Goal: Communication & Community: Answer question/provide support

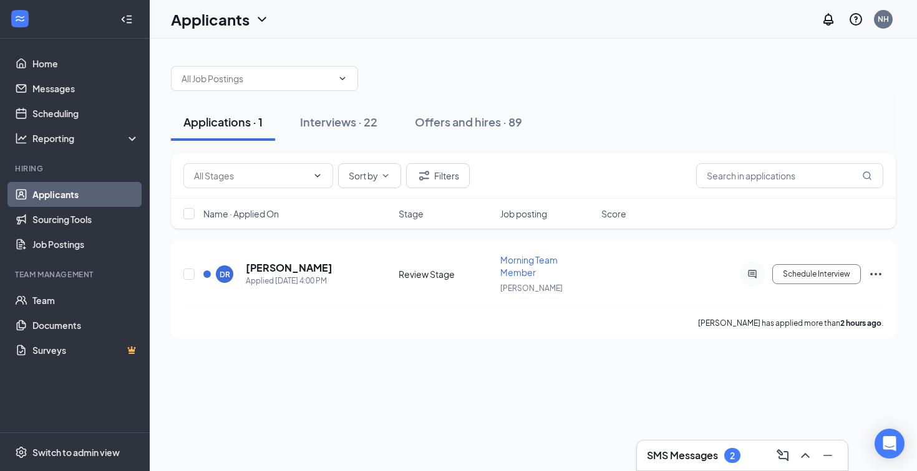
click at [730, 451] on div "2" at bounding box center [732, 456] width 5 height 11
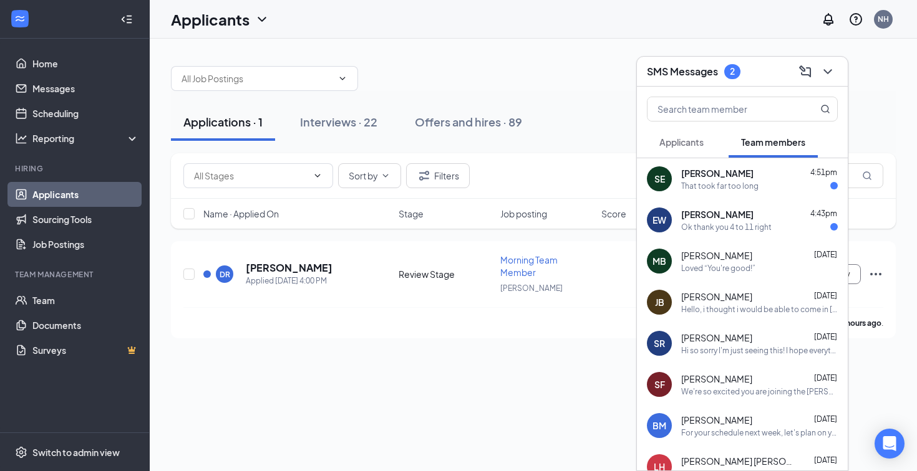
click at [745, 171] on div "[PERSON_NAME] 4:51pm" at bounding box center [759, 173] width 157 height 12
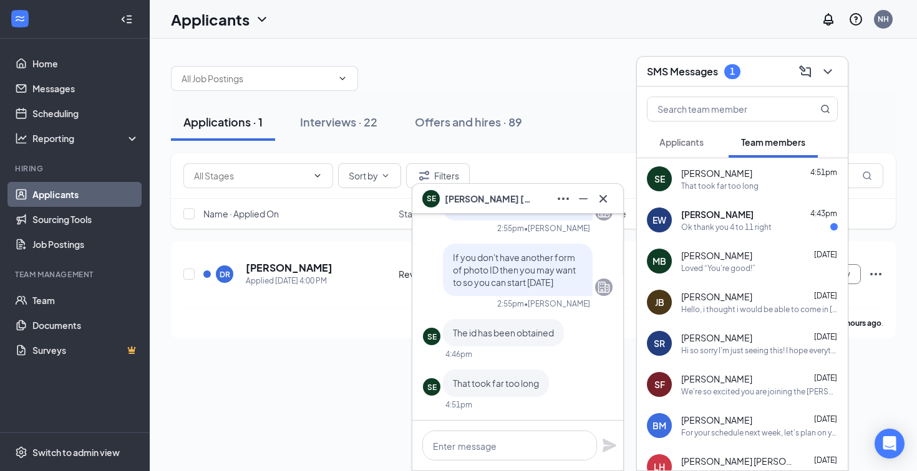
click at [774, 218] on div "[PERSON_NAME] 4:43pm" at bounding box center [759, 214] width 157 height 12
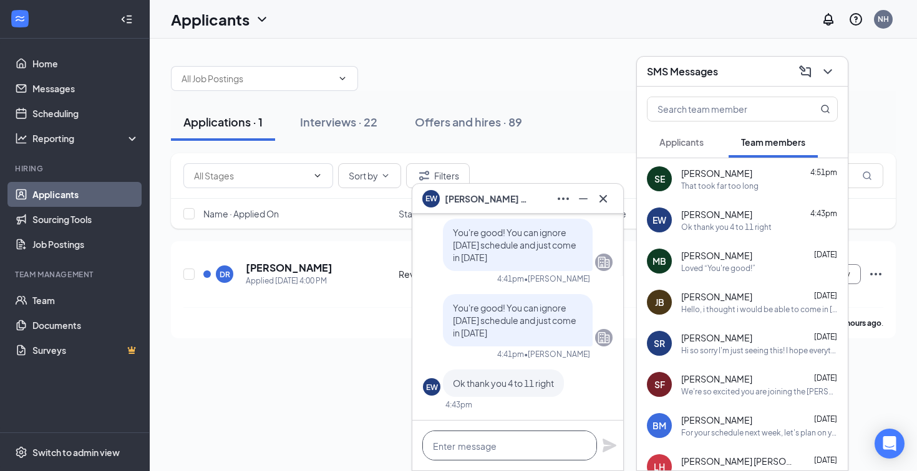
click at [510, 447] on textarea at bounding box center [509, 446] width 175 height 30
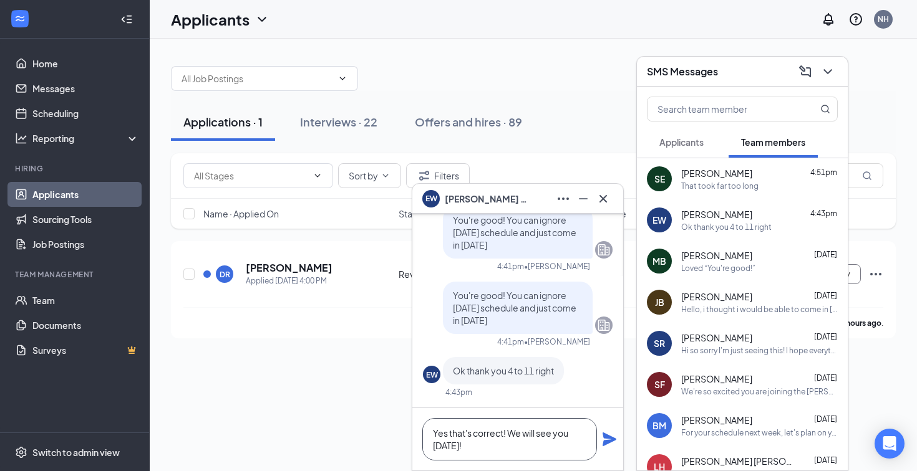
type textarea "Yes that's correct! We will see you [DATE]!"
click at [612, 438] on icon "Plane" at bounding box center [609, 440] width 14 height 14
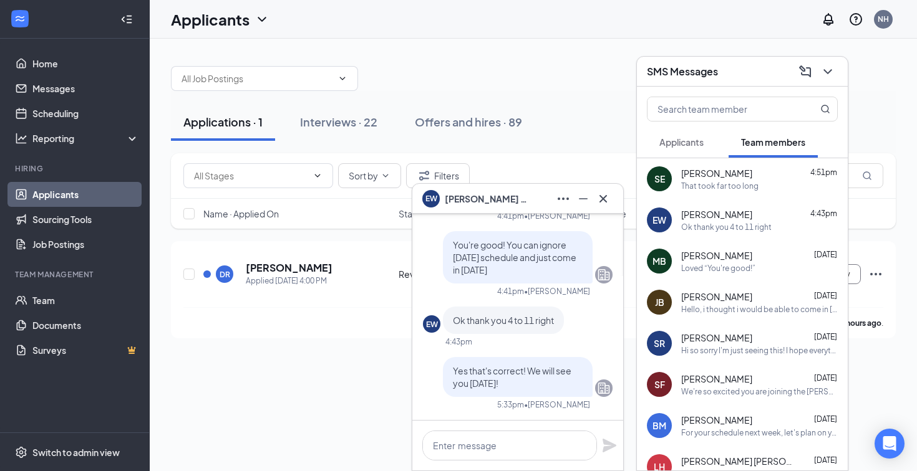
scroll to position [0, 0]
click at [735, 190] on div "That took far too long" at bounding box center [719, 186] width 77 height 11
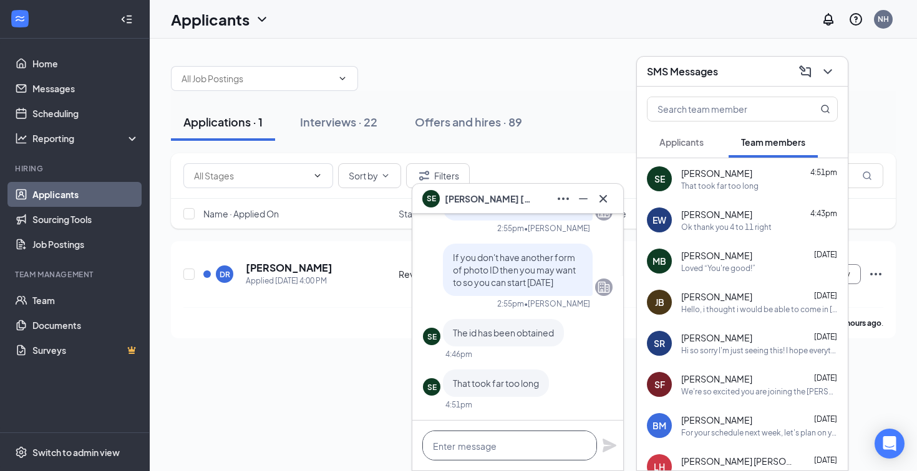
click at [506, 451] on textarea at bounding box center [509, 446] width 175 height 30
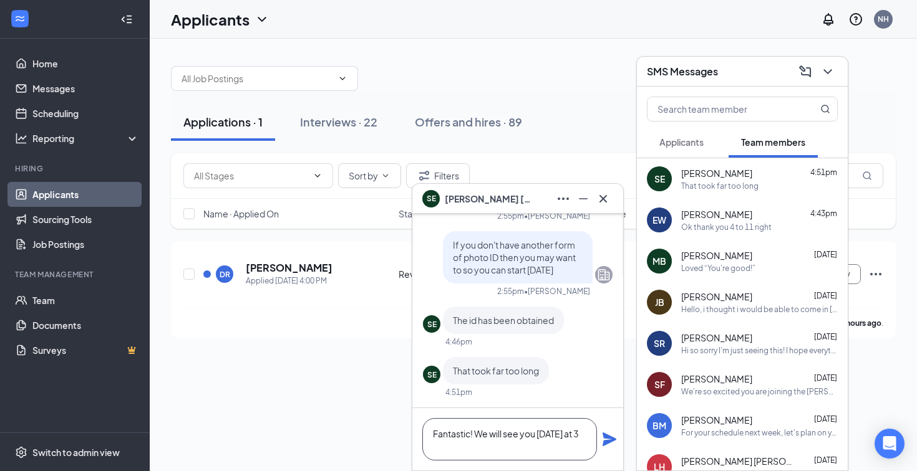
type textarea "Fantastic! We will see you [DATE] at 3"
click at [605, 437] on icon "Plane" at bounding box center [609, 440] width 14 height 14
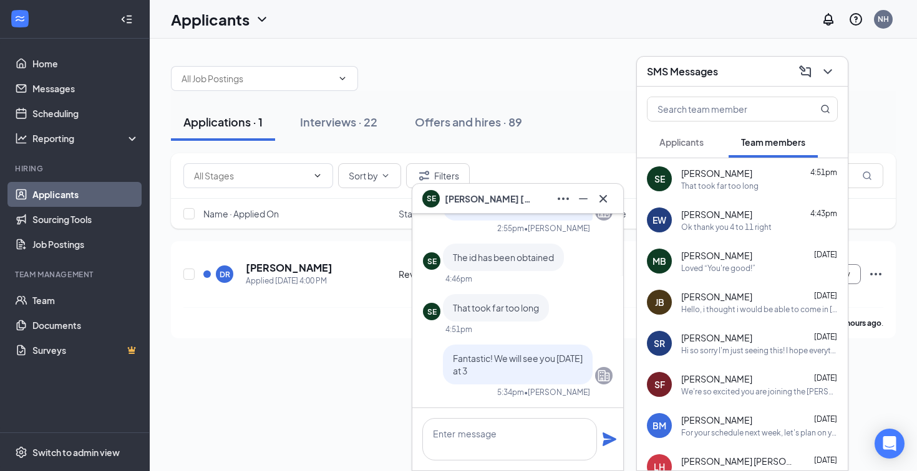
scroll to position [0, 0]
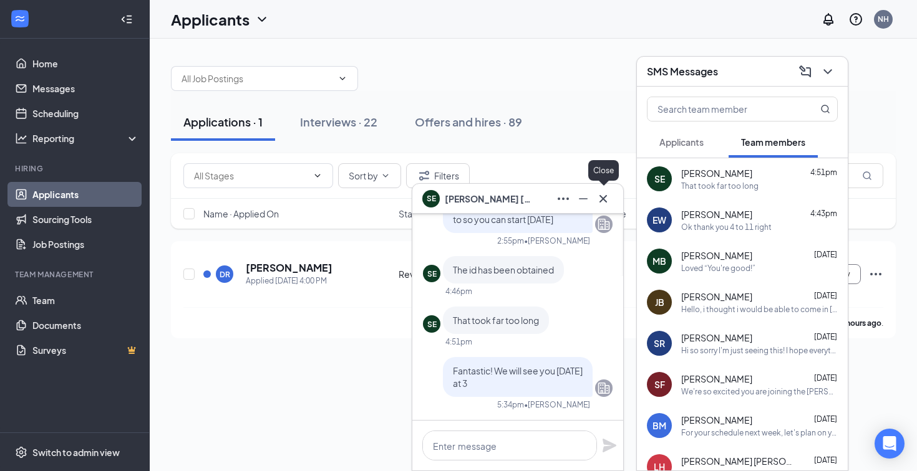
click at [605, 195] on icon "Cross" at bounding box center [602, 198] width 15 height 15
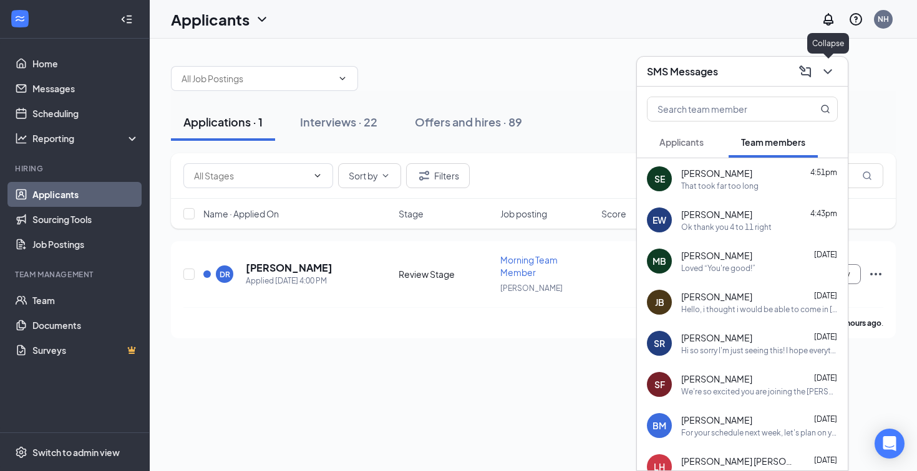
click at [829, 71] on icon "ChevronDown" at bounding box center [827, 71] width 8 height 5
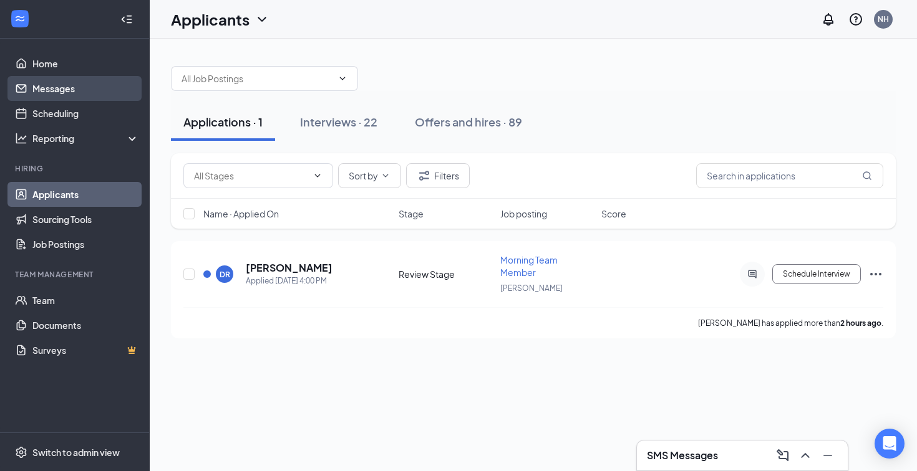
click at [52, 91] on link "Messages" at bounding box center [85, 88] width 107 height 25
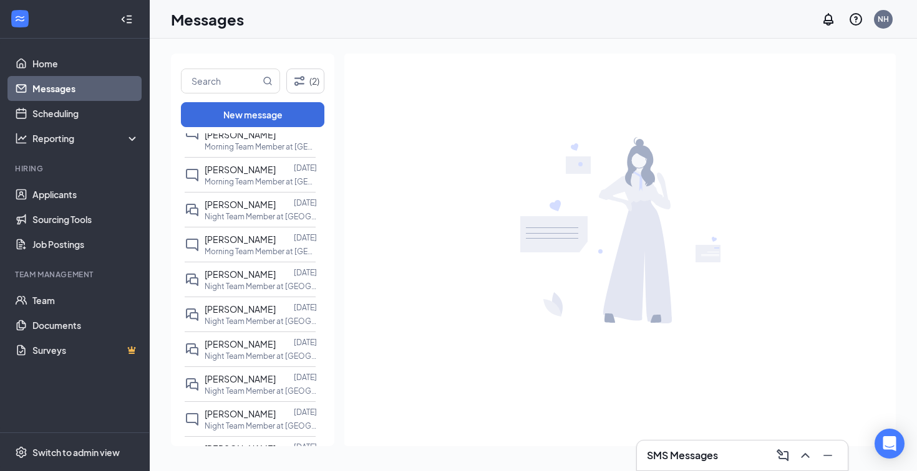
scroll to position [741, 0]
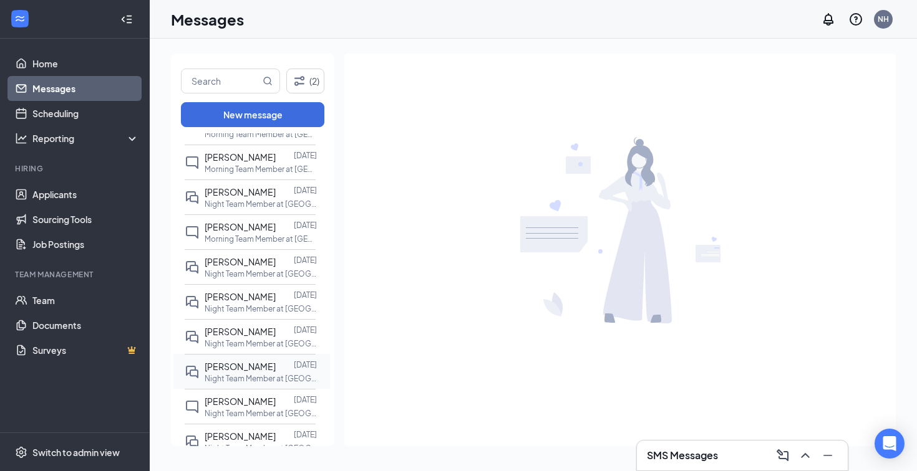
click at [239, 373] on p "Night Team Member at [GEOGRAPHIC_DATA]" at bounding box center [261, 378] width 112 height 11
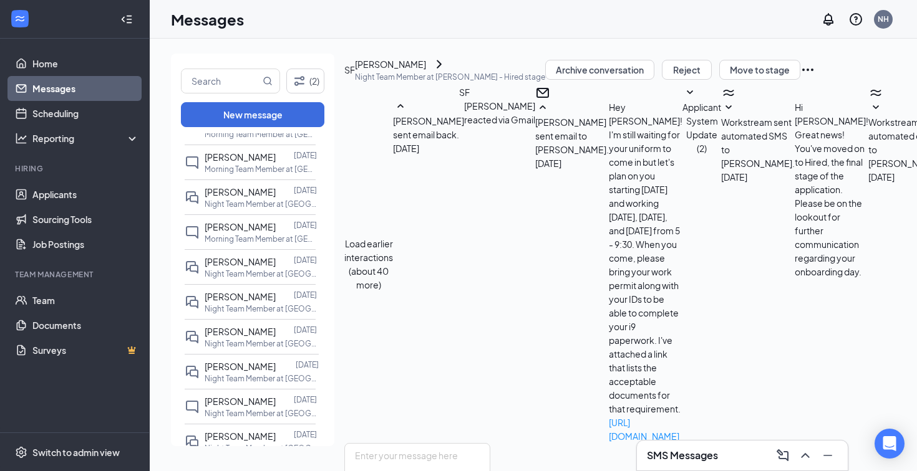
scroll to position [13, 0]
